Goal: Check status: Check status

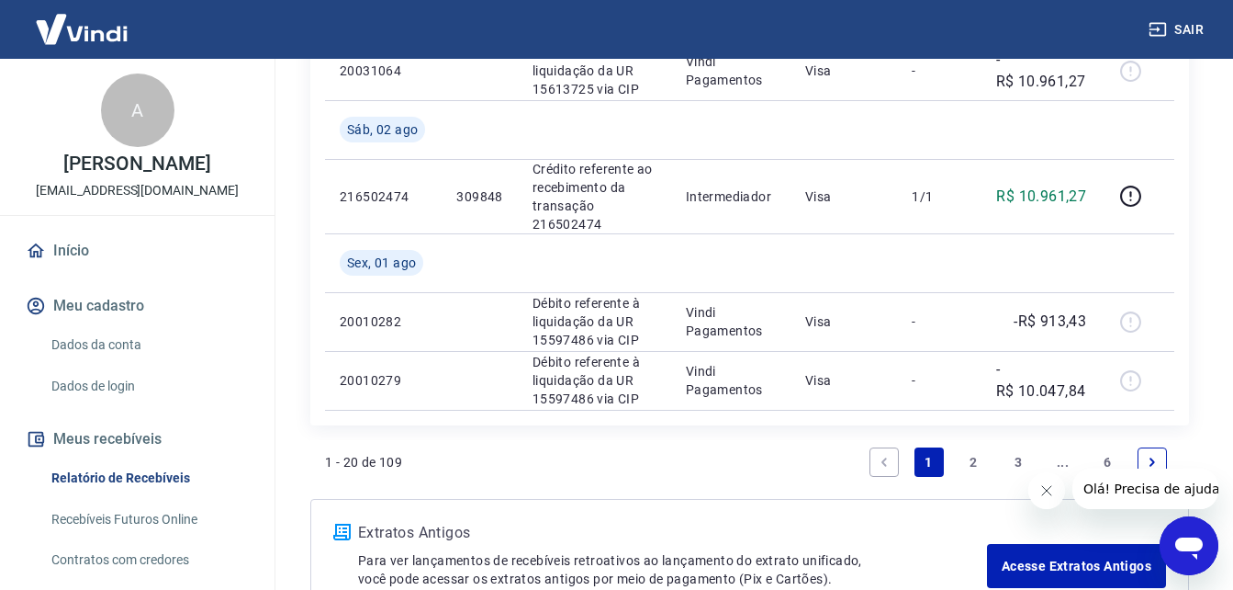
scroll to position [1745, 0]
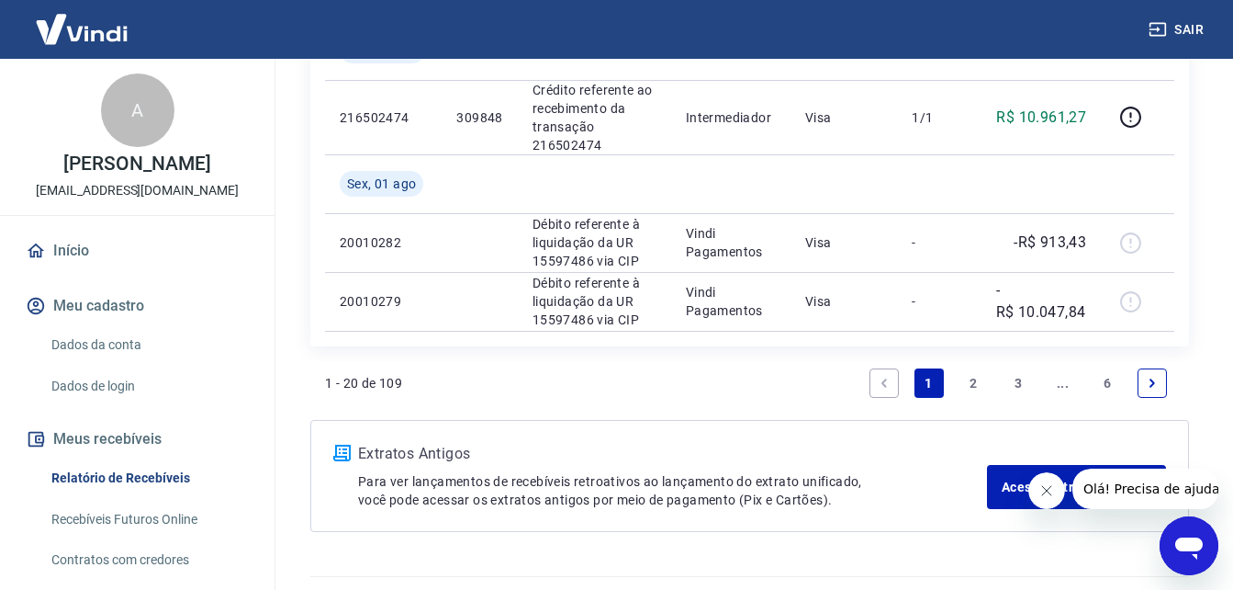
click at [978, 382] on link "2" at bounding box center [973, 382] width 29 height 29
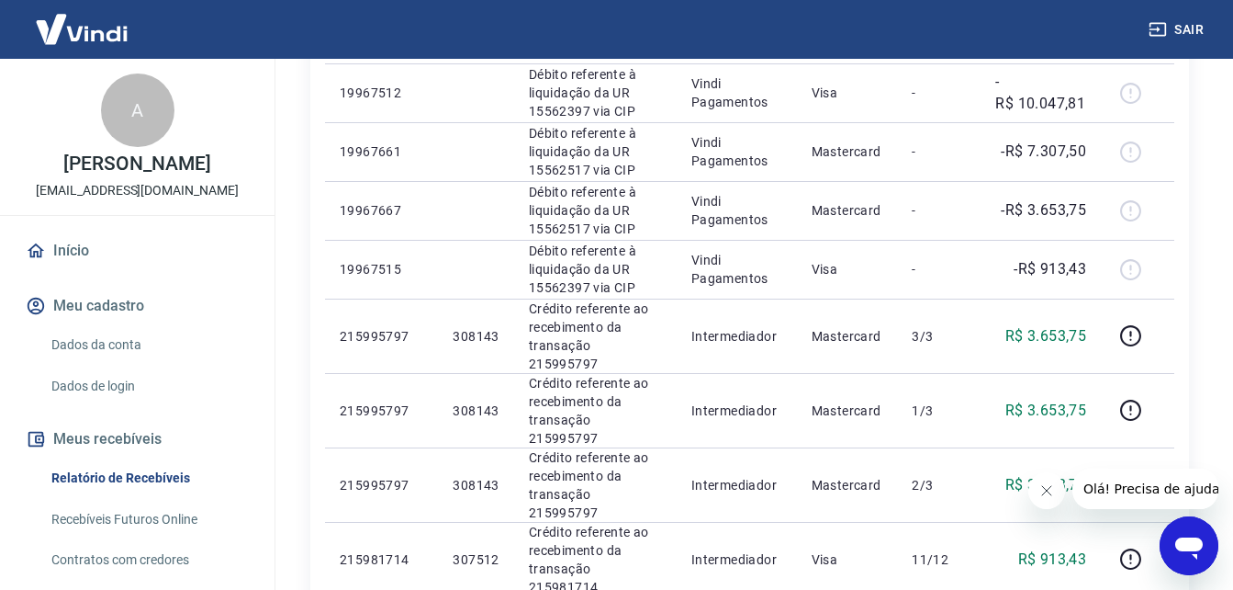
scroll to position [1378, 0]
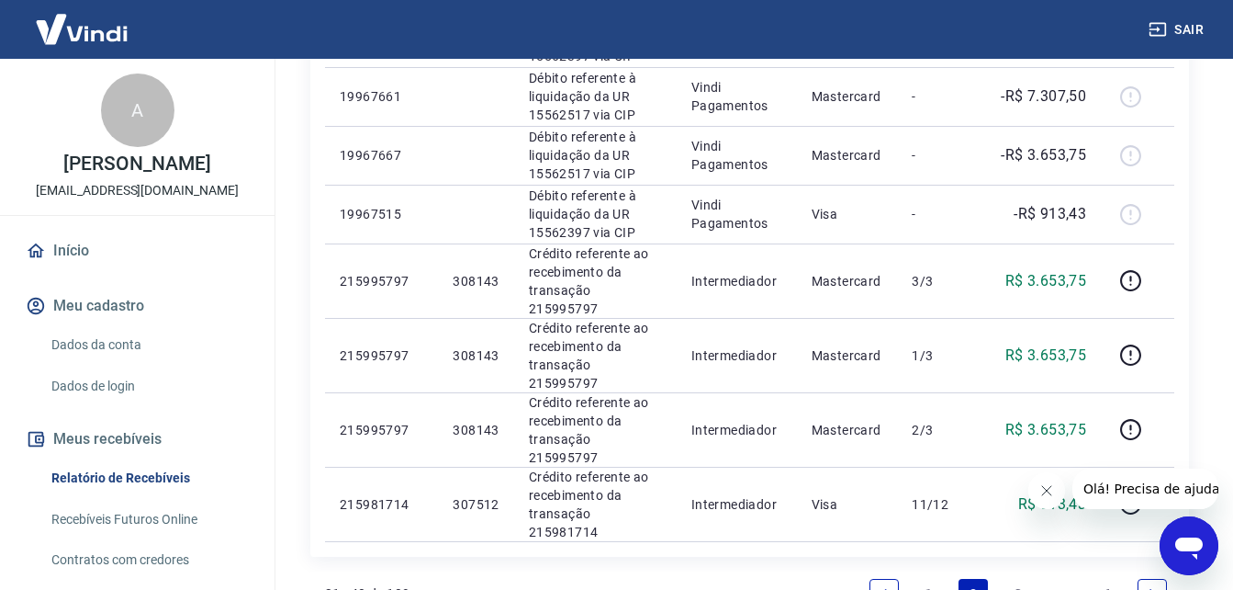
click at [1020, 579] on link "3" at bounding box center [1018, 593] width 29 height 29
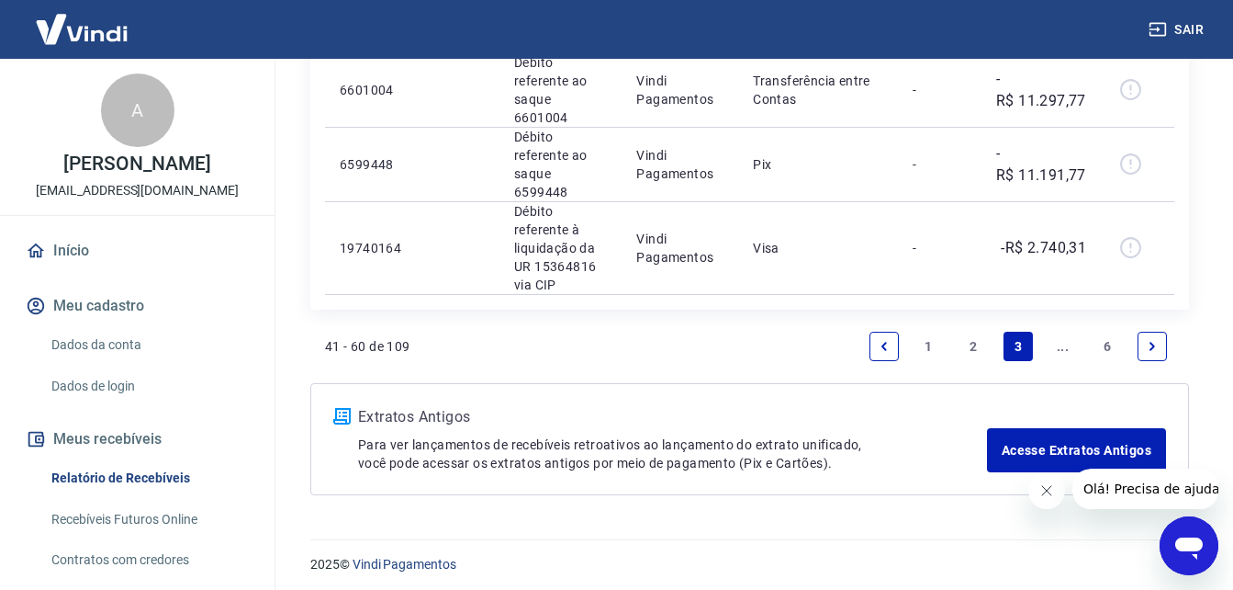
scroll to position [2145, 0]
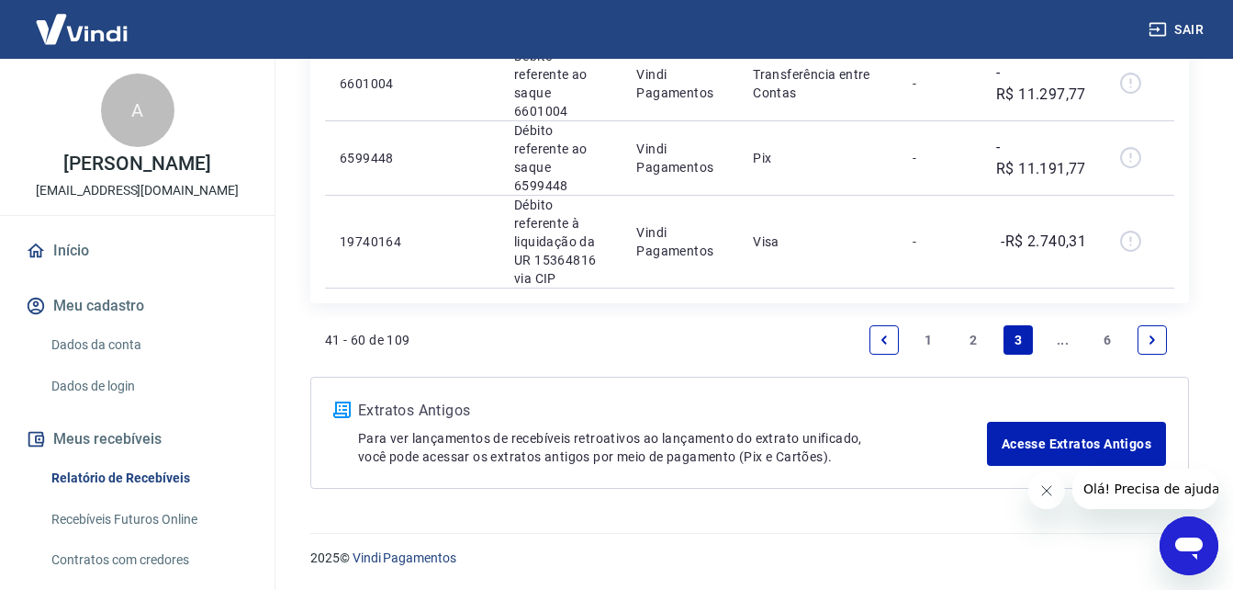
click at [1153, 341] on icon "Next page" at bounding box center [1153, 339] width 6 height 8
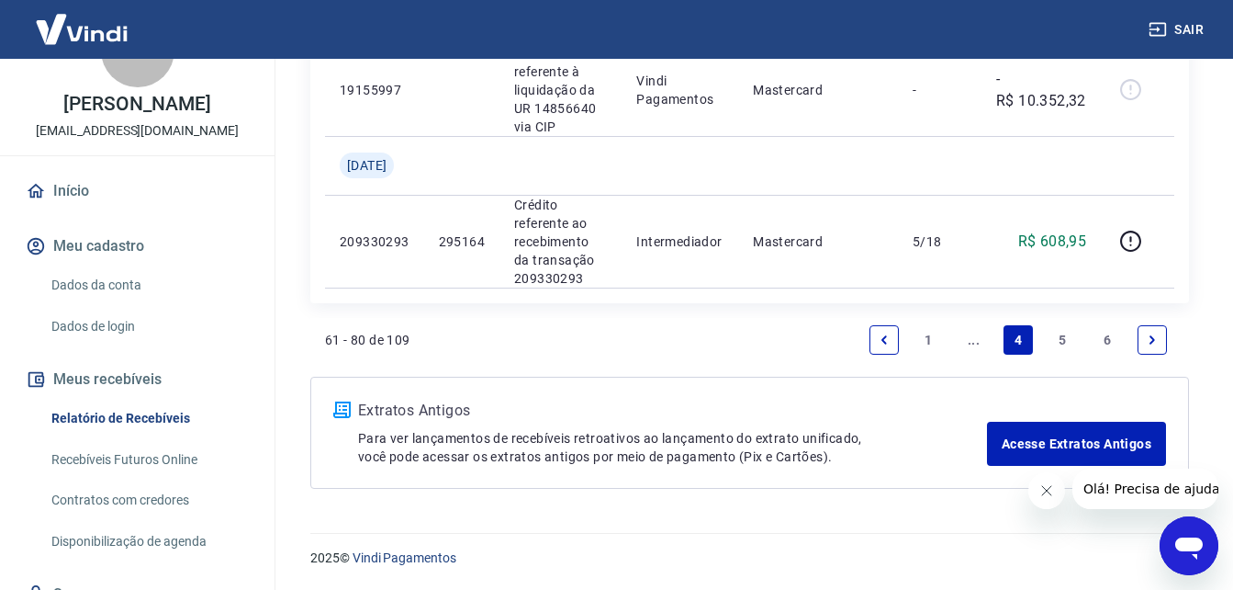
scroll to position [92, 0]
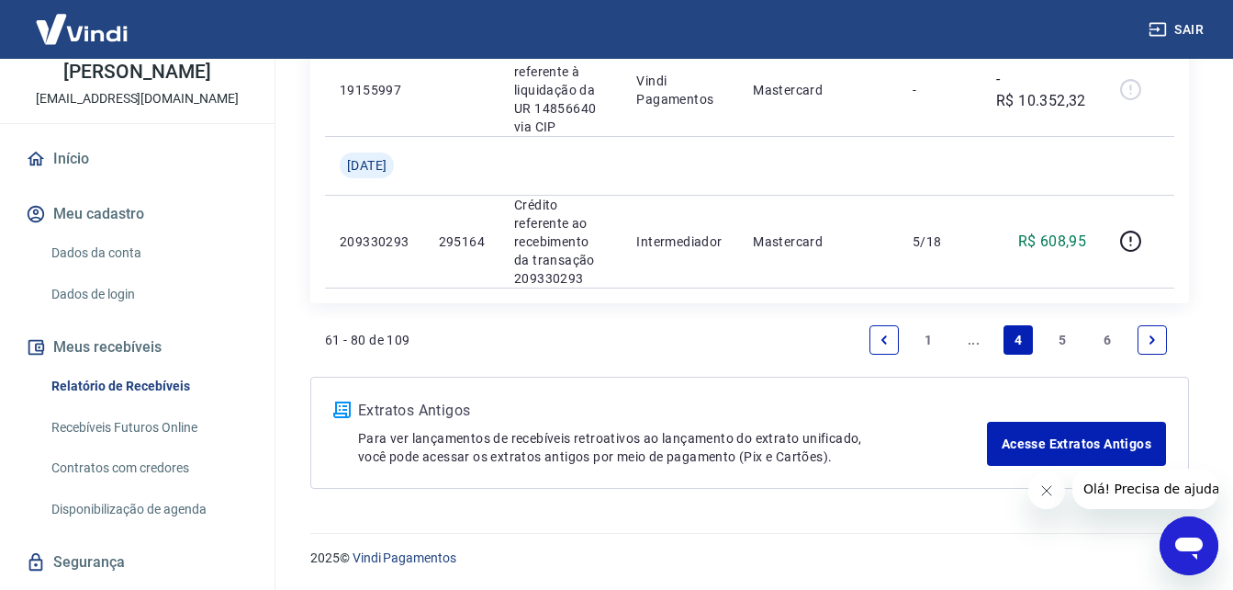
click at [158, 444] on link "Recebíveis Futuros Online" at bounding box center [148, 428] width 208 height 38
